Goal: Task Accomplishment & Management: Use online tool/utility

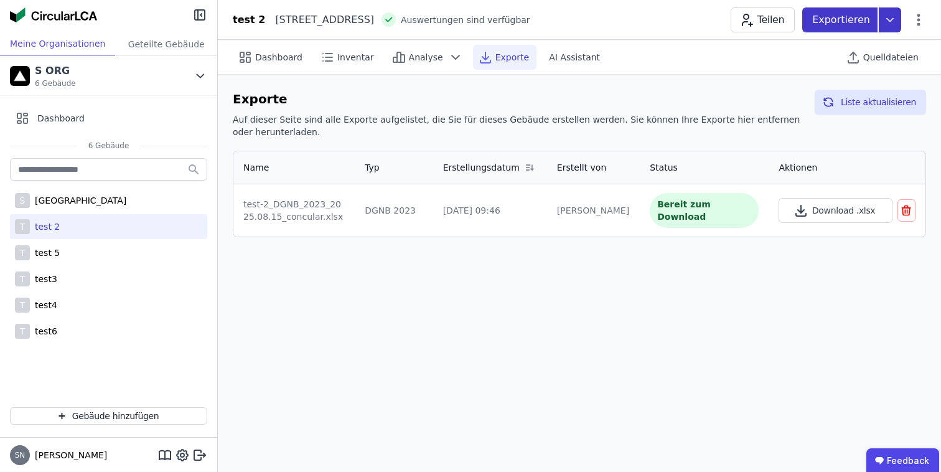
click at [836, 22] on p "Exportieren" at bounding box center [842, 19] width 60 height 15
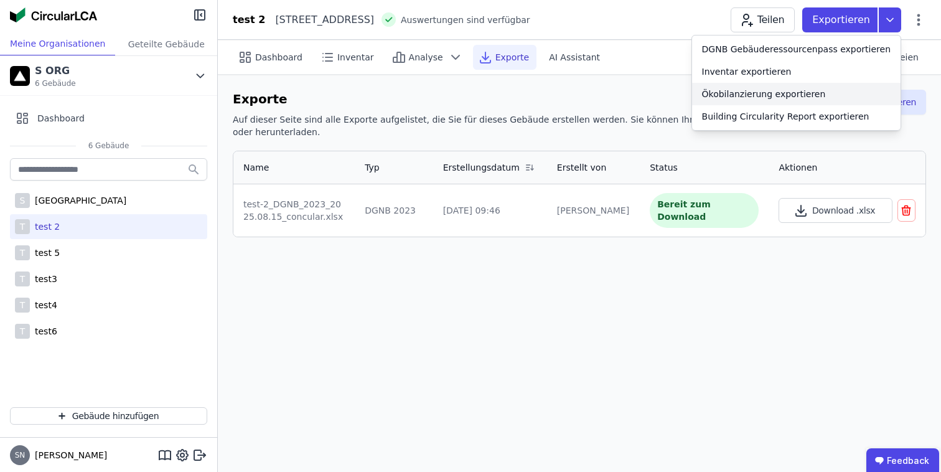
click at [793, 85] on div "Ökobilanzierung exportieren" at bounding box center [796, 94] width 208 height 22
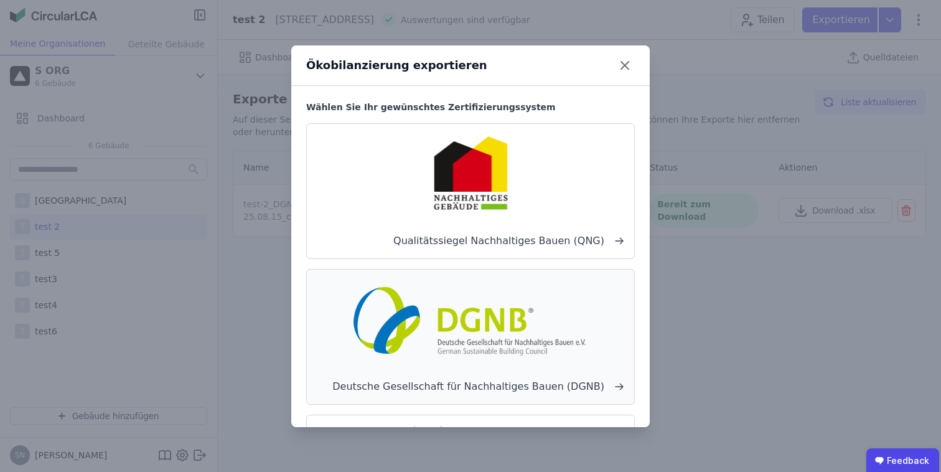
click at [511, 321] on img at bounding box center [470, 319] width 245 height 80
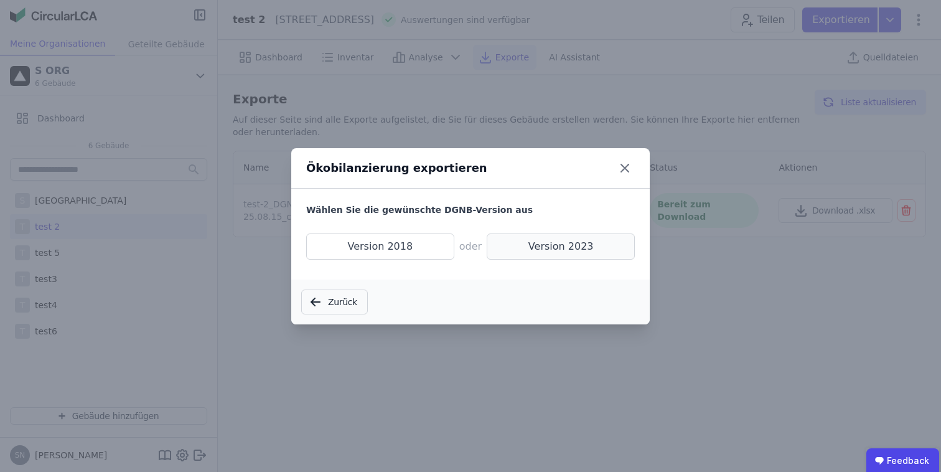
click at [526, 254] on span "Version 2023" at bounding box center [561, 246] width 148 height 26
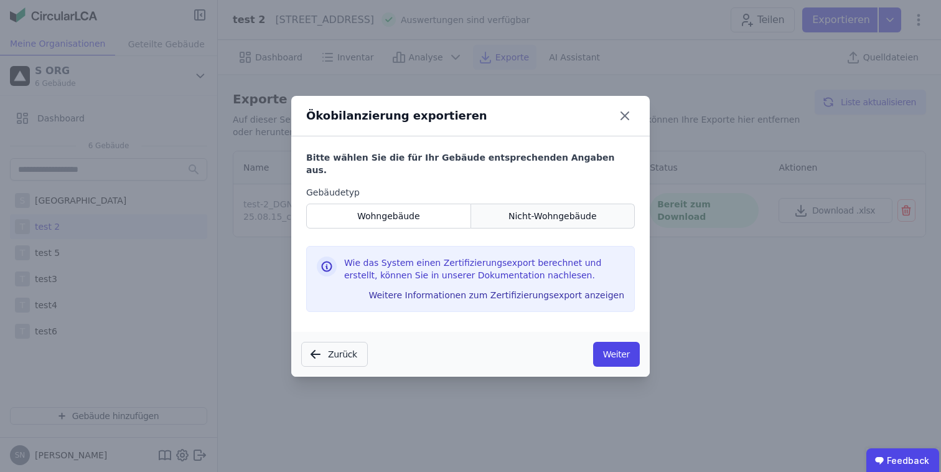
click at [547, 214] on span "Nicht-Wohngebäude" at bounding box center [552, 216] width 88 height 12
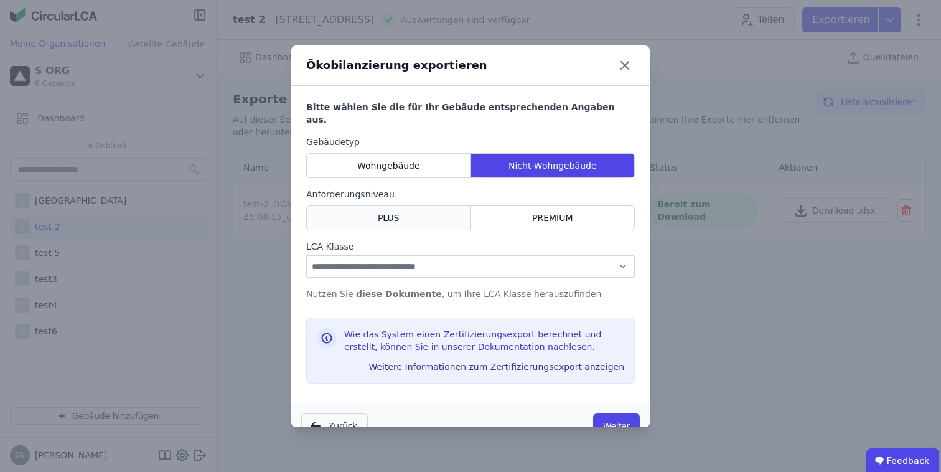
click at [408, 205] on div "PLUS" at bounding box center [388, 217] width 165 height 25
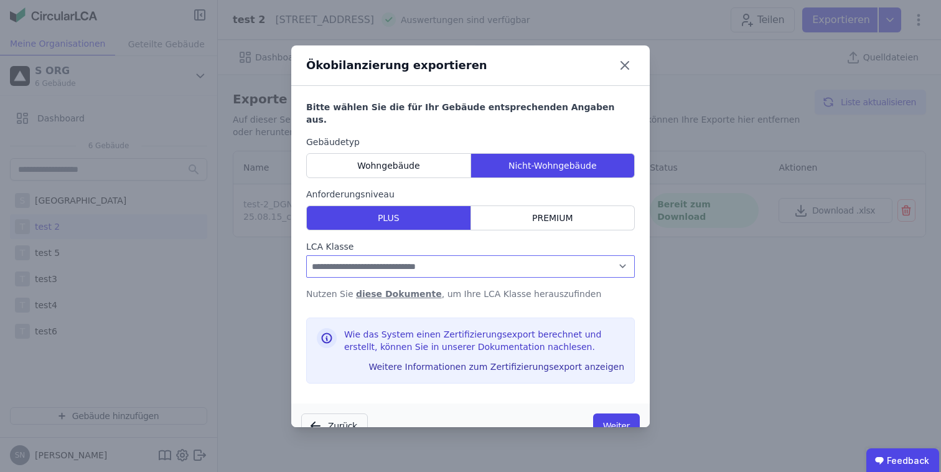
click at [435, 255] on select "**********" at bounding box center [470, 266] width 329 height 22
select select "*"
click at [306, 255] on select "**********" at bounding box center [470, 266] width 329 height 22
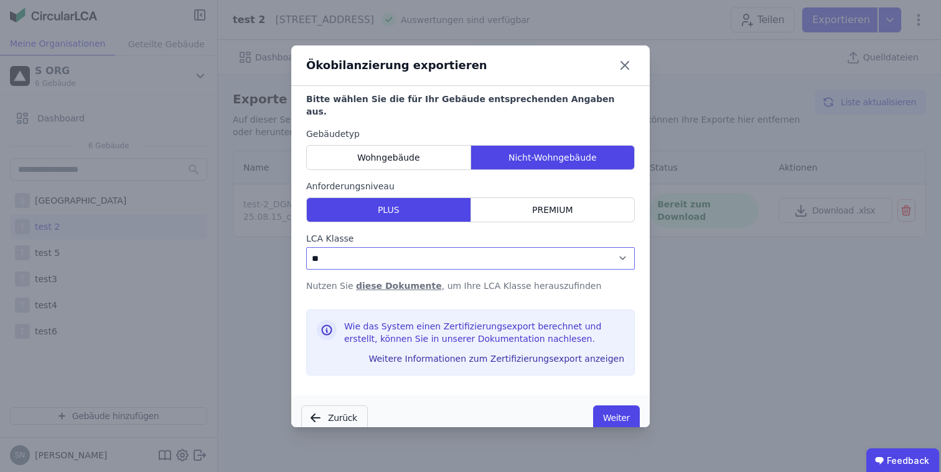
scroll to position [9, 0]
click at [605, 409] on button "Weiter" at bounding box center [616, 416] width 47 height 25
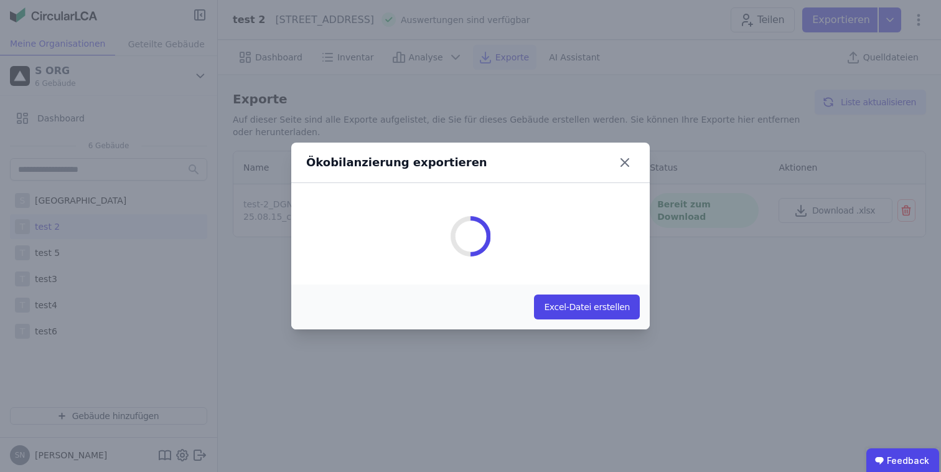
scroll to position [0, 0]
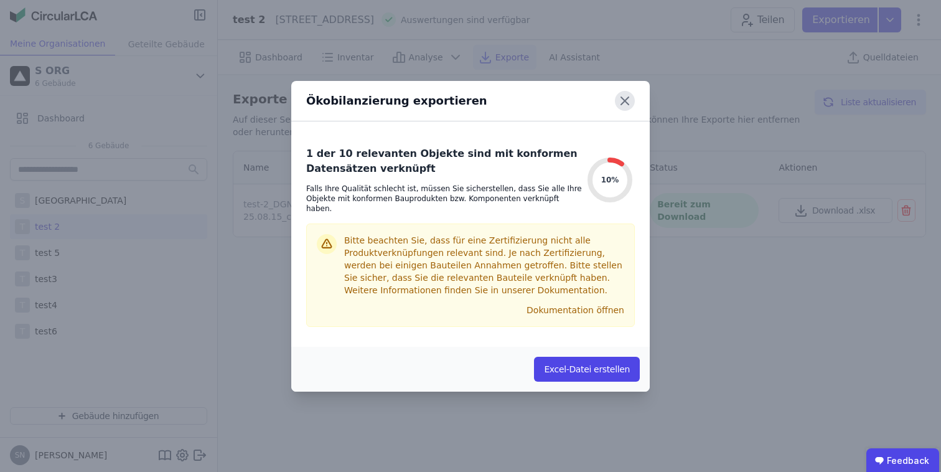
click at [628, 102] on icon at bounding box center [624, 100] width 7 height 7
